Goal: Check status: Check status

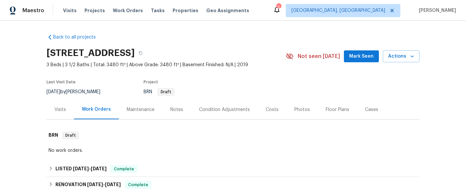
click at [145, 114] on div "Maintenance" at bounding box center [141, 109] width 44 height 19
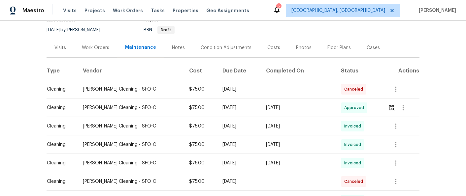
scroll to position [63, 0]
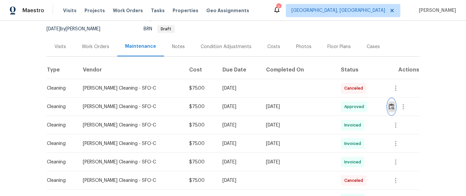
click at [391, 108] on img "button" at bounding box center [392, 107] width 6 height 6
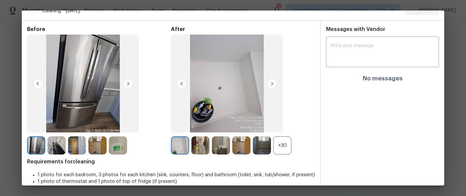
scroll to position [23, 0]
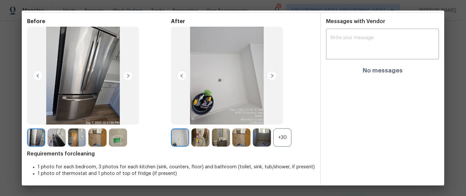
click at [271, 76] on img at bounding box center [272, 76] width 11 height 11
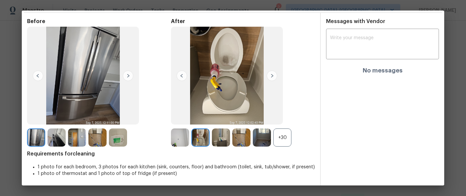
click at [271, 76] on img at bounding box center [272, 76] width 11 height 11
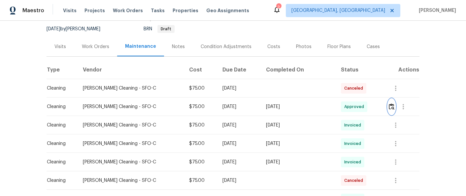
click at [391, 105] on img "button" at bounding box center [392, 107] width 6 height 6
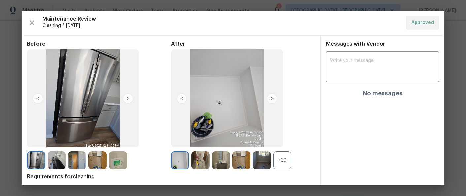
click at [271, 98] on img at bounding box center [272, 98] width 11 height 11
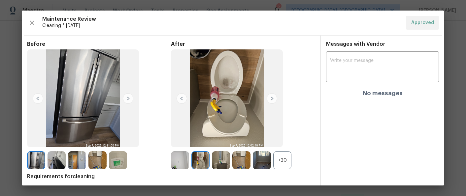
click at [273, 99] on img at bounding box center [272, 98] width 11 height 11
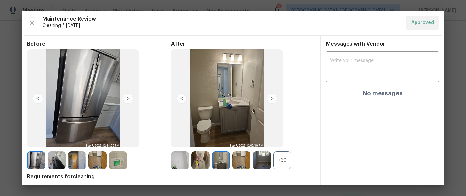
click at [273, 99] on img at bounding box center [272, 98] width 11 height 11
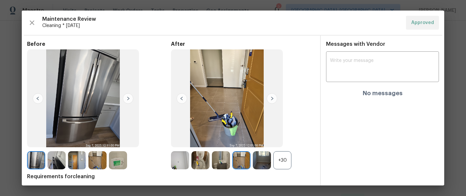
click at [270, 99] on img at bounding box center [272, 98] width 11 height 11
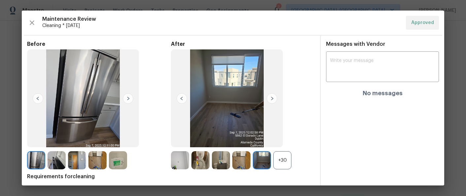
click at [271, 96] on img at bounding box center [272, 98] width 11 height 11
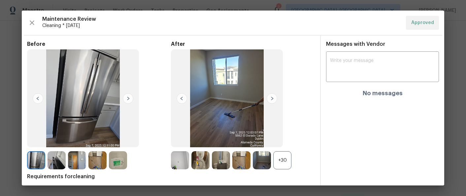
click at [271, 97] on img at bounding box center [272, 98] width 11 height 11
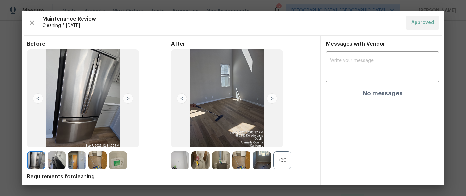
click at [271, 97] on img at bounding box center [272, 98] width 11 height 11
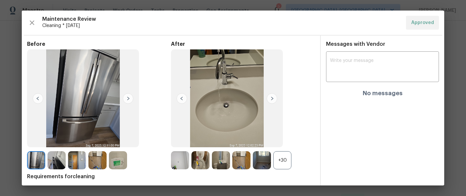
click at [271, 97] on img at bounding box center [272, 98] width 11 height 11
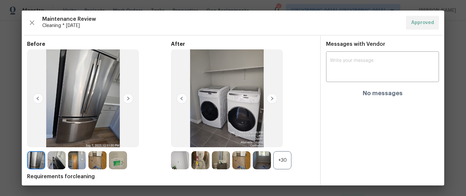
click at [271, 97] on img at bounding box center [272, 98] width 11 height 11
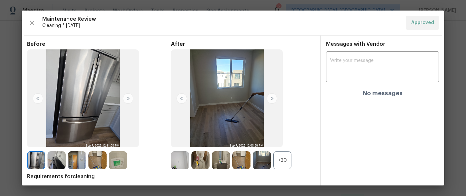
click at [270, 100] on img at bounding box center [272, 98] width 11 height 11
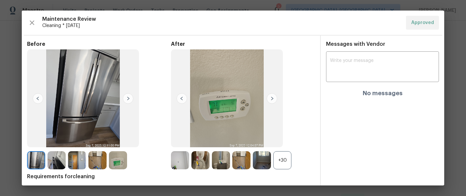
click at [270, 100] on img at bounding box center [272, 98] width 11 height 11
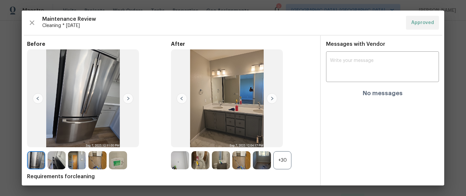
click at [272, 95] on img at bounding box center [272, 98] width 11 height 11
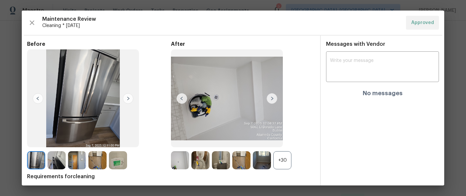
click at [272, 97] on img at bounding box center [272, 98] width 11 height 11
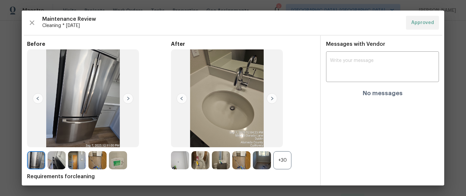
click at [128, 99] on img at bounding box center [128, 98] width 11 height 11
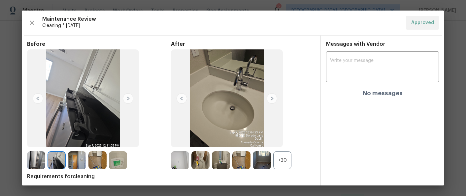
click at [128, 99] on img at bounding box center [128, 98] width 11 height 11
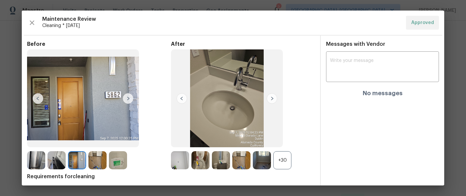
click at [128, 99] on img at bounding box center [128, 98] width 11 height 11
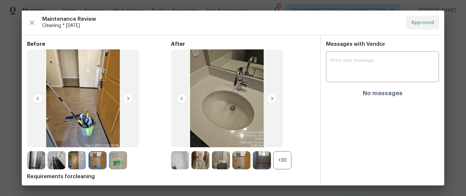
click at [128, 99] on img at bounding box center [128, 98] width 11 height 11
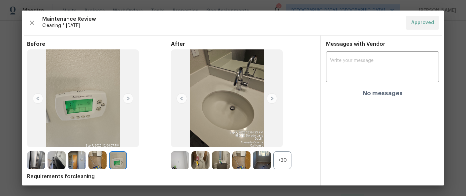
click at [128, 99] on img at bounding box center [128, 98] width 11 height 11
